Goal: Information Seeking & Learning: Check status

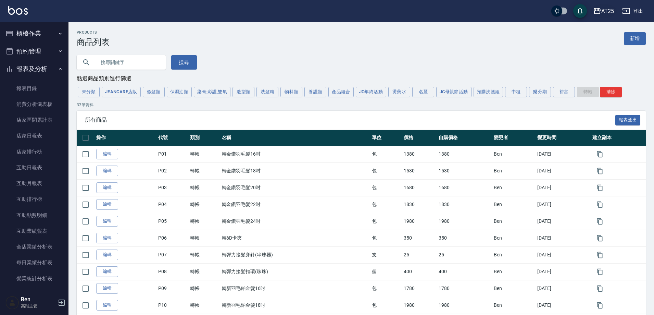
click at [287, 8] on div "AT25" at bounding box center [607, 11] width 13 height 9
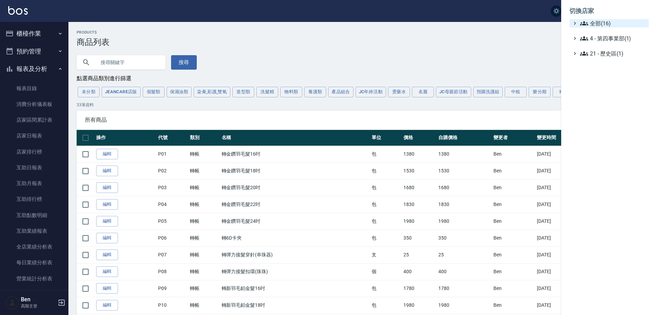
click at [287, 22] on span "全部(16)" at bounding box center [613, 23] width 66 height 8
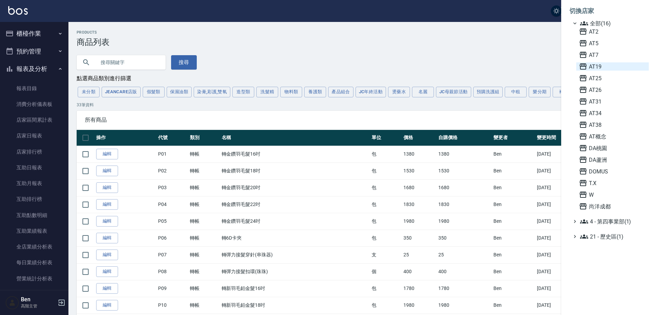
click at [287, 64] on span "AT19" at bounding box center [612, 66] width 67 height 8
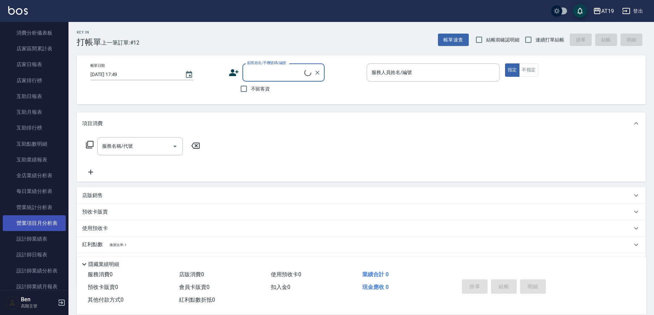
scroll to position [103, 0]
click at [40, 218] on link "設計師日報表" at bounding box center [34, 223] width 63 height 16
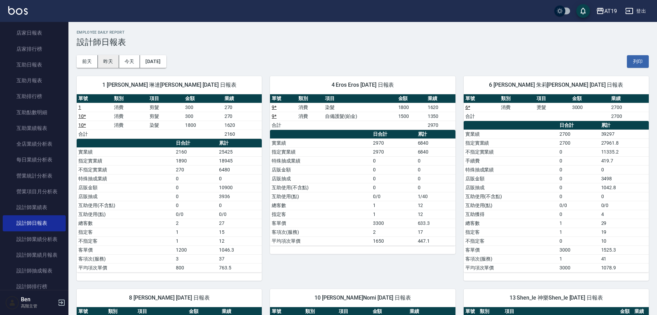
click at [107, 58] on button "昨天" at bounding box center [108, 61] width 21 height 13
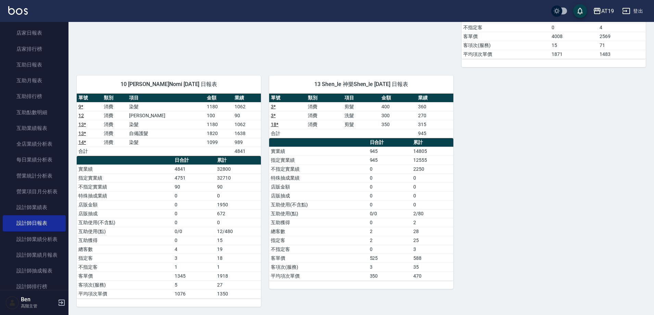
scroll to position [563, 0]
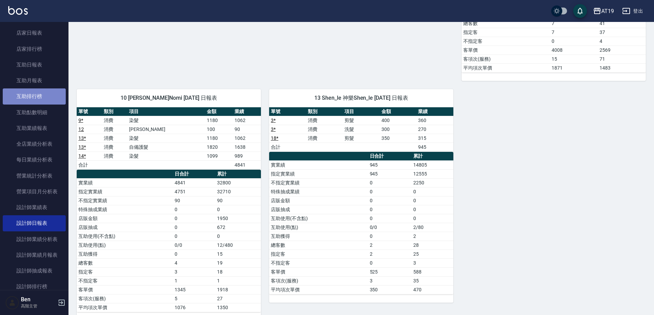
click at [43, 92] on link "互助排行榜" at bounding box center [34, 96] width 63 height 16
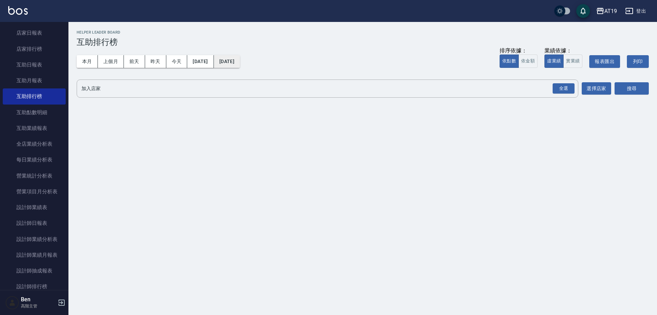
click at [240, 63] on button "[DATE]" at bounding box center [227, 61] width 26 height 13
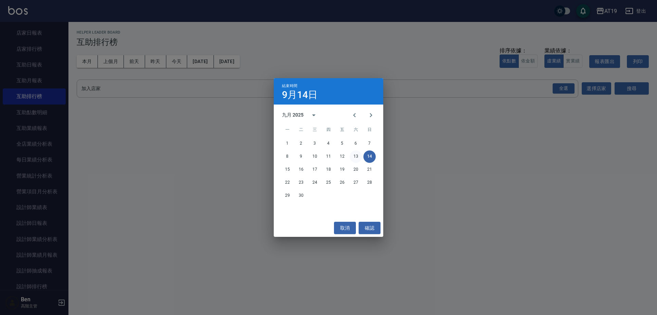
click at [358, 155] on button "13" at bounding box center [356, 156] width 12 height 12
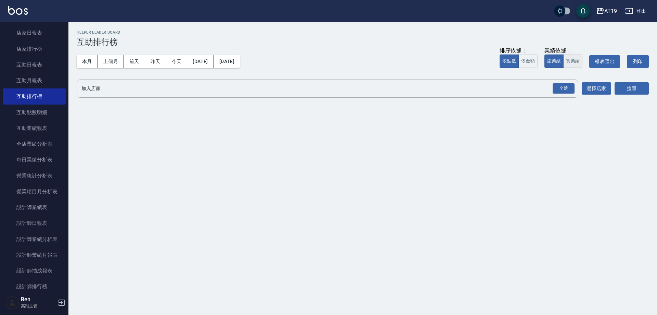
click at [575, 66] on button "實業績" at bounding box center [572, 60] width 19 height 13
click at [568, 87] on div "全選" at bounding box center [564, 88] width 22 height 11
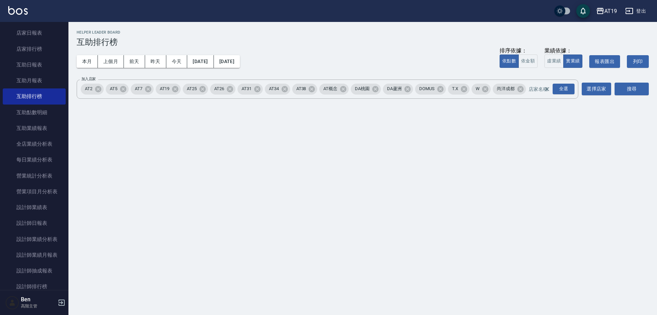
click at [651, 84] on div "AT19 2025-09-01 - 2025-09-13 互助排行榜 列印時間： 2025-09-14-17:58 Helper Leader Board 互…" at bounding box center [362, 66] width 589 height 88
click at [639, 88] on button "搜尋" at bounding box center [632, 89] width 34 height 13
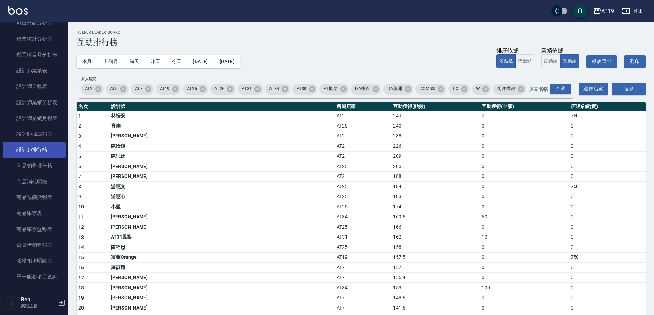
scroll to position [240, 0]
click at [42, 156] on link "設計師排行榜" at bounding box center [34, 149] width 63 height 16
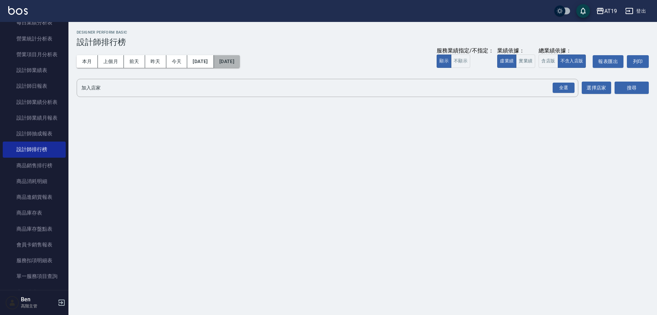
click at [240, 61] on button "[DATE]" at bounding box center [227, 61] width 26 height 13
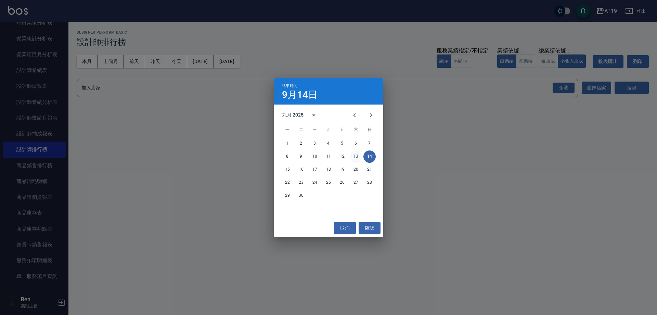
click at [356, 159] on button "13" at bounding box center [356, 156] width 12 height 12
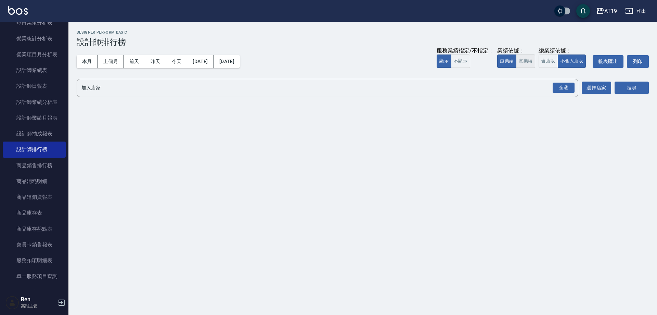
click at [531, 58] on button "實業績" at bounding box center [525, 60] width 19 height 13
click at [561, 87] on div "全選" at bounding box center [564, 88] width 22 height 11
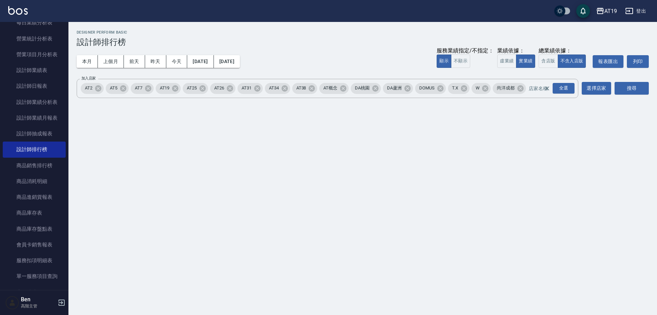
drag, startPoint x: 622, startPoint y: 89, endPoint x: 613, endPoint y: 84, distance: 10.6
click at [623, 89] on button "搜尋" at bounding box center [632, 88] width 34 height 13
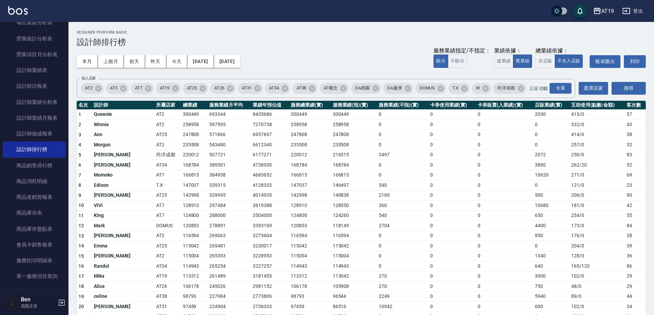
click at [611, 82] on button "搜尋" at bounding box center [628, 88] width 34 height 13
